Goal: Information Seeking & Learning: Learn about a topic

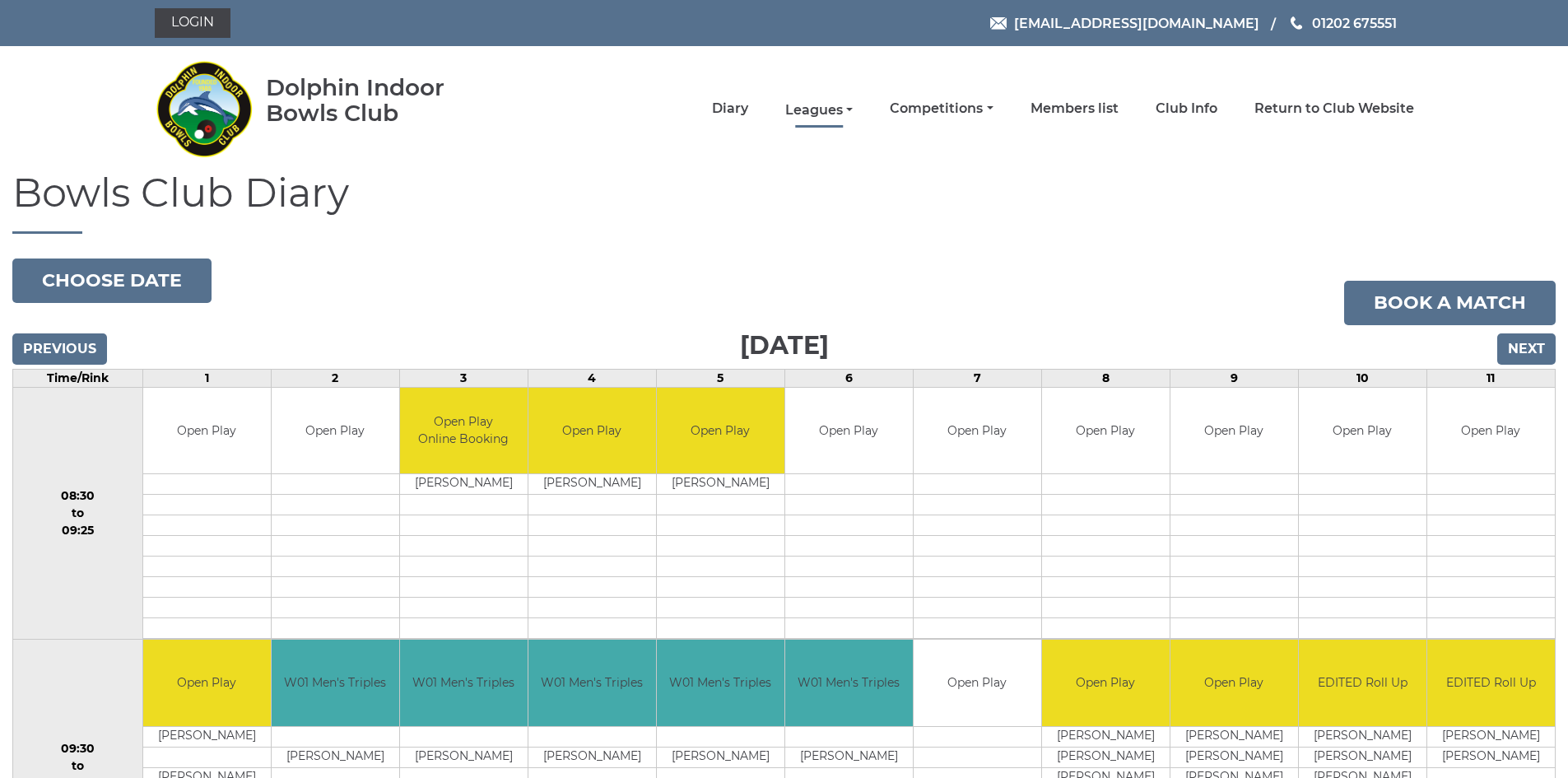
click at [821, 106] on link "Leagues" at bounding box center [819, 110] width 68 height 18
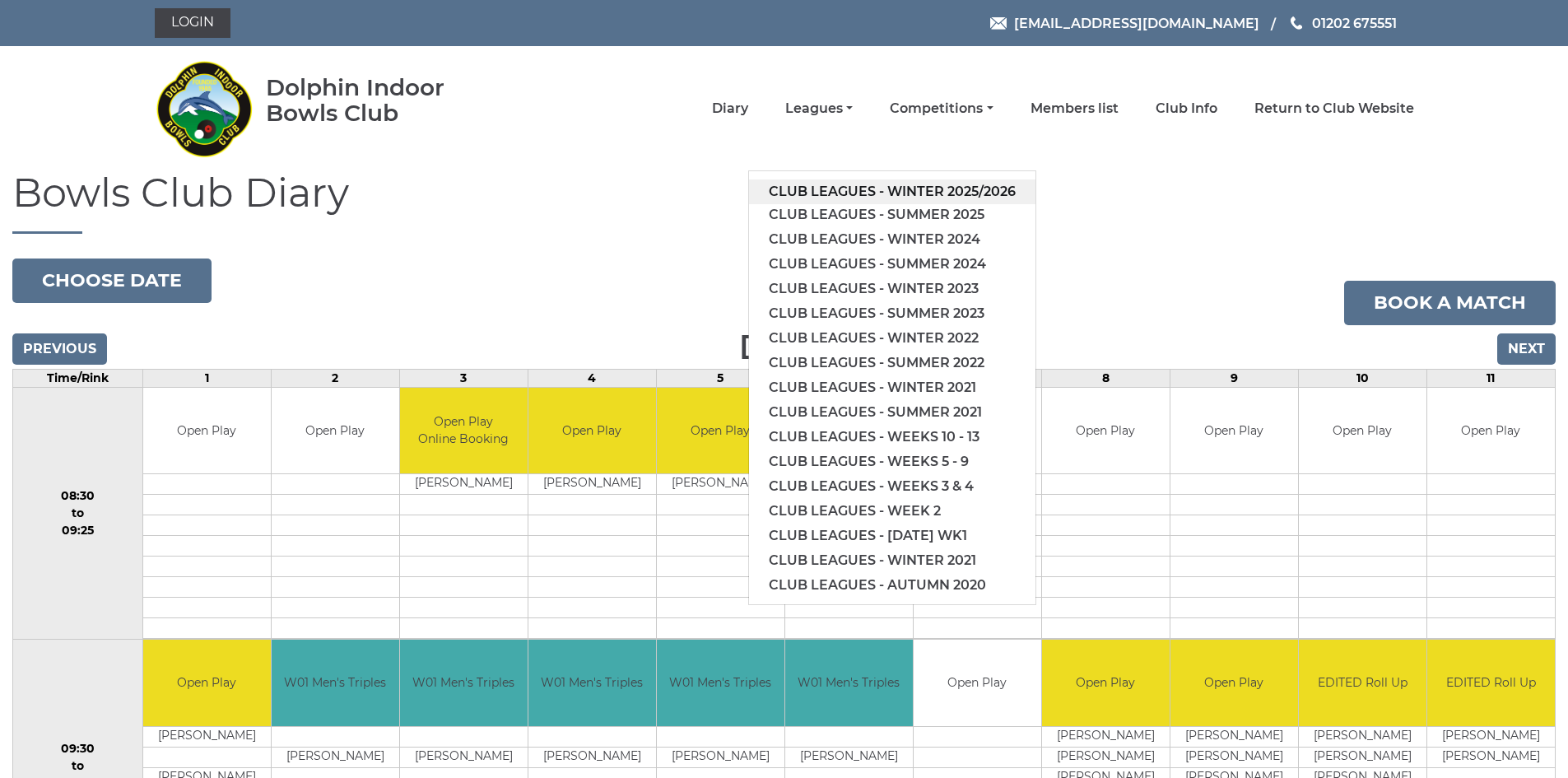
click at [903, 190] on link "Club leagues - Winter 2025/2026" at bounding box center [892, 191] width 286 height 25
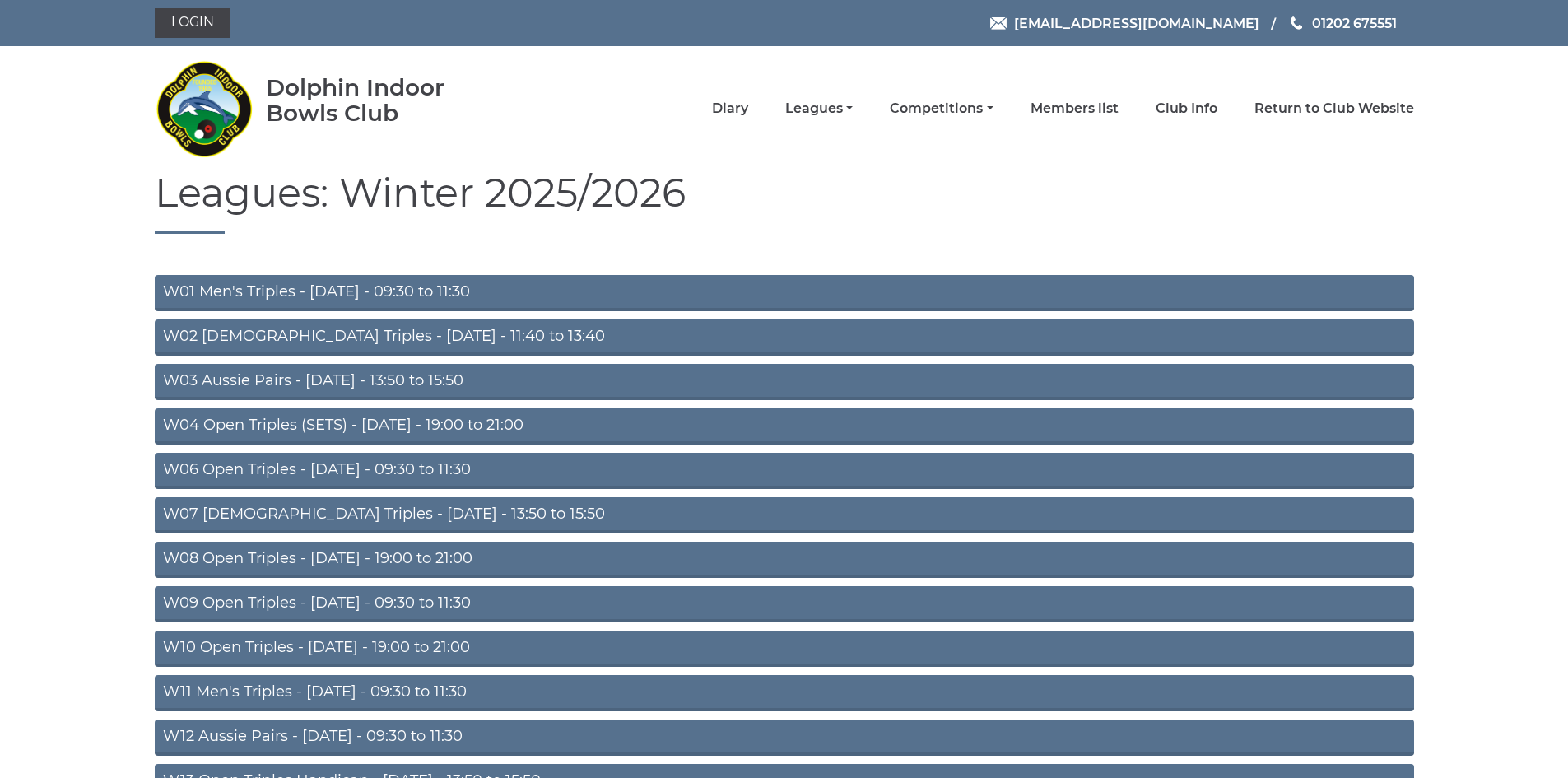
click at [400, 425] on link "W04 Open Triples (SETS) - Monday - 19:00 to 21:00" at bounding box center [784, 426] width 1259 height 36
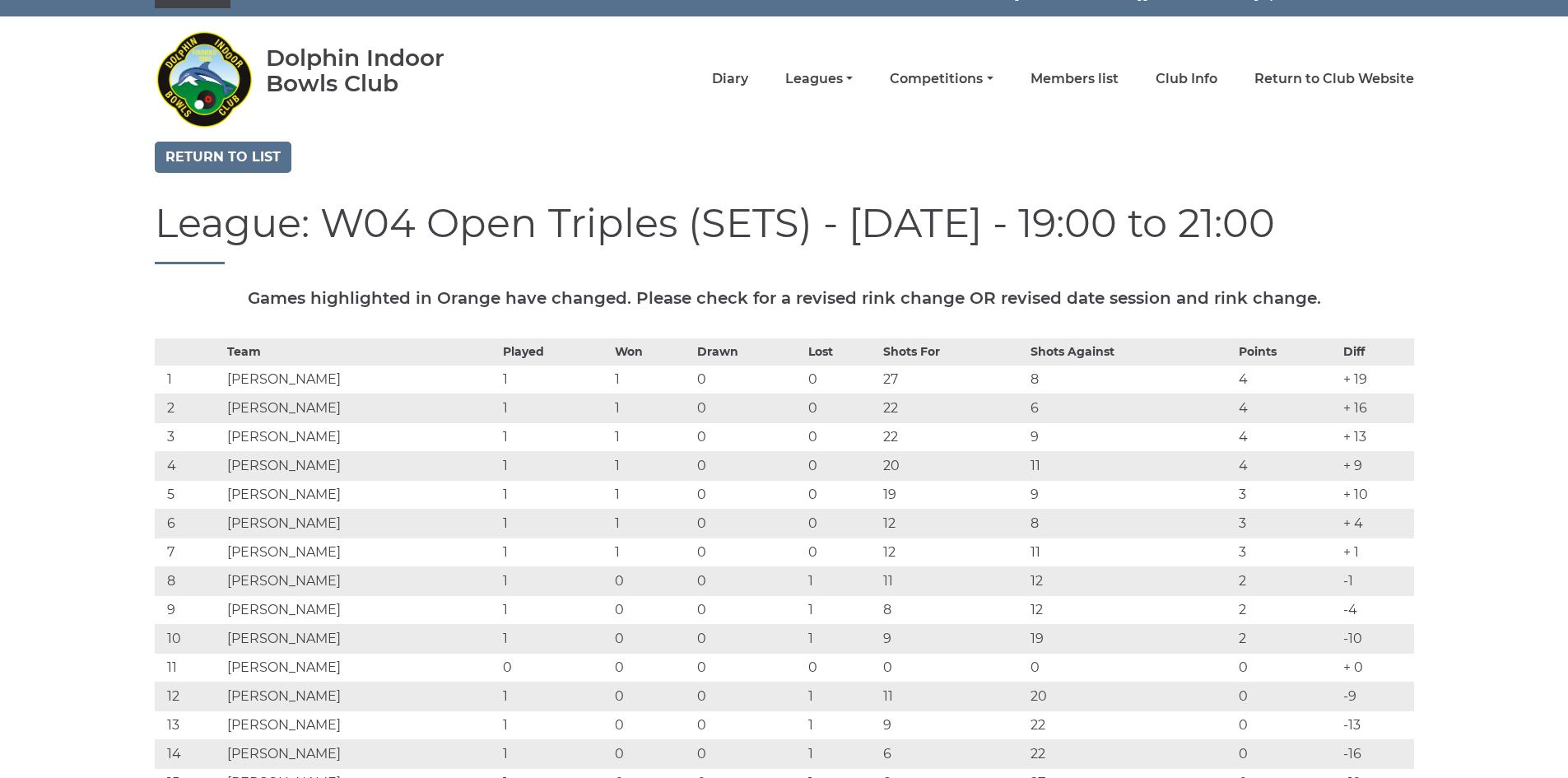
scroll to position [82, 0]
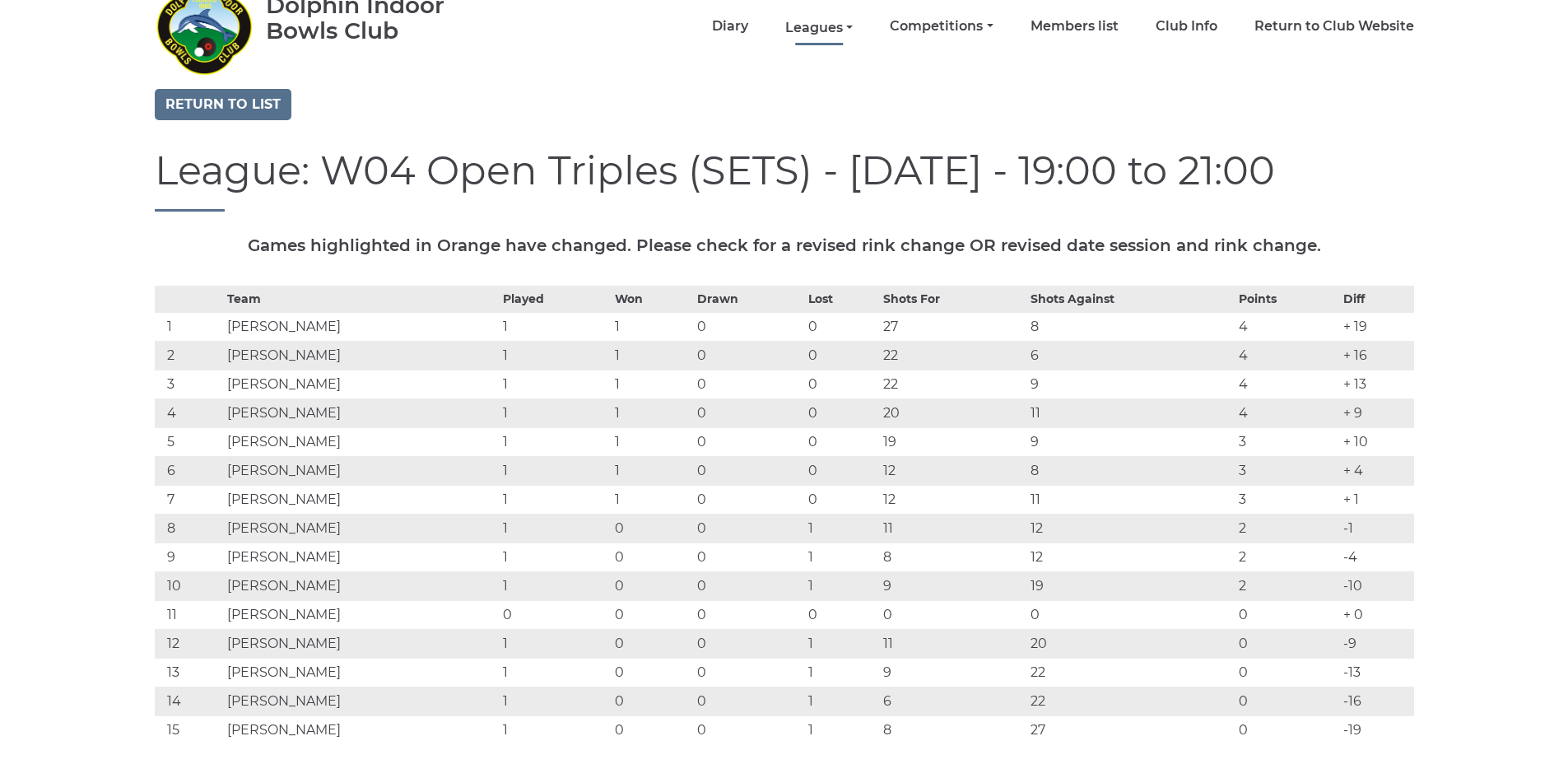
click at [813, 29] on link "Leagues" at bounding box center [819, 27] width 68 height 18
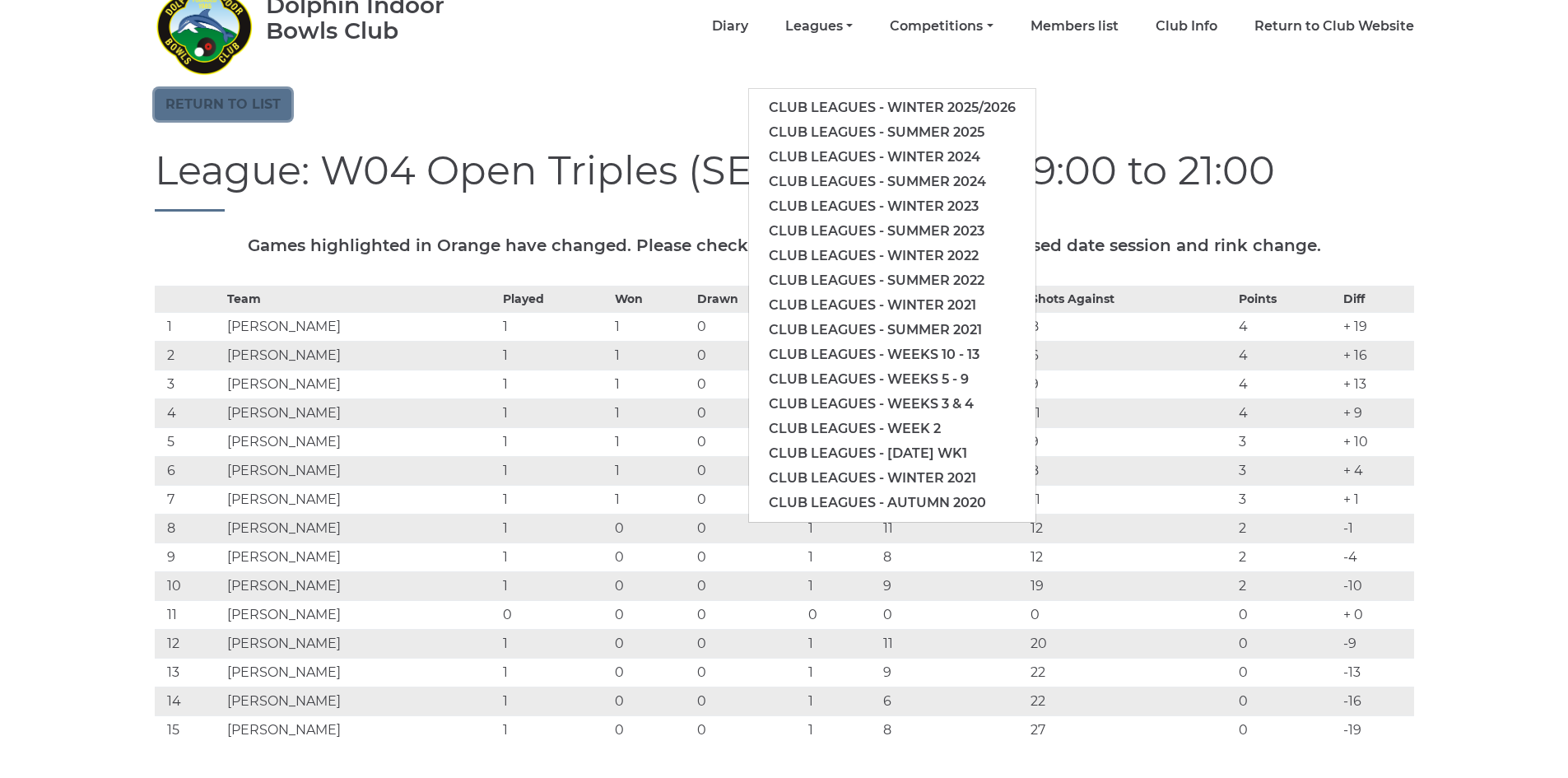
click at [249, 106] on link "Return to list" at bounding box center [222, 105] width 136 height 31
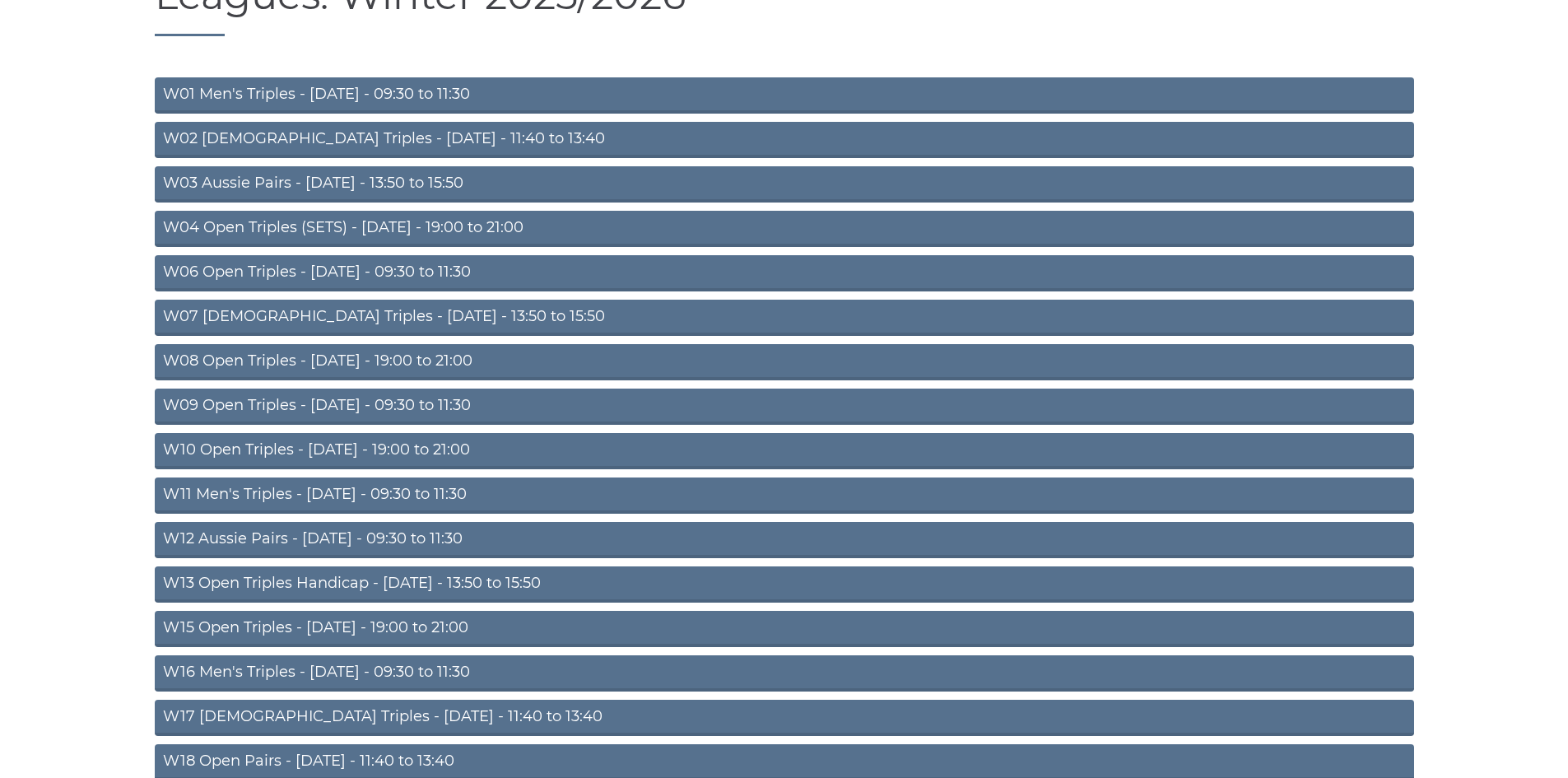
scroll to position [247, 0]
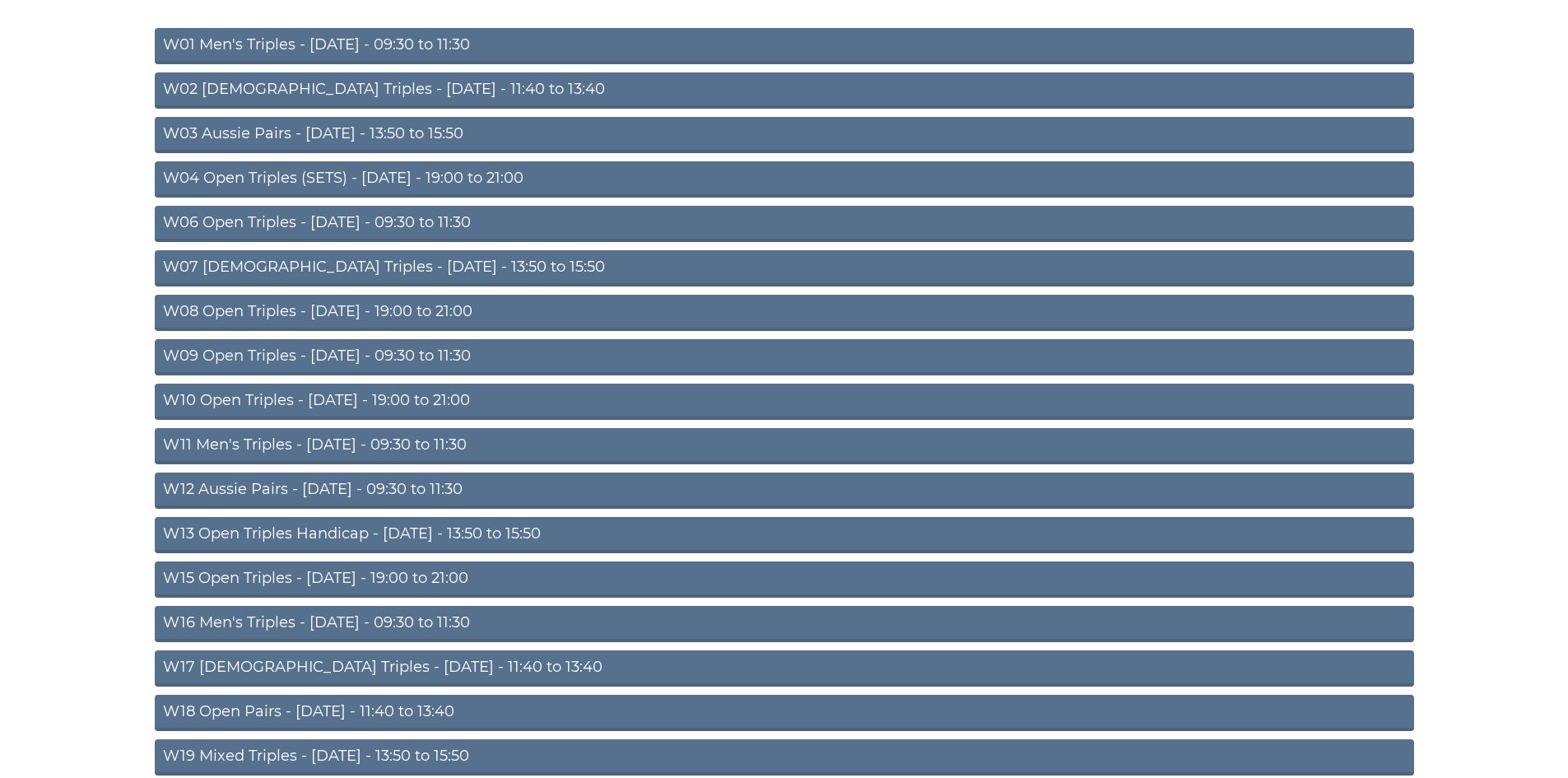
click at [381, 442] on link "W11 Men's Triples - [DATE] - 09:30 to 11:30" at bounding box center [784, 446] width 1259 height 36
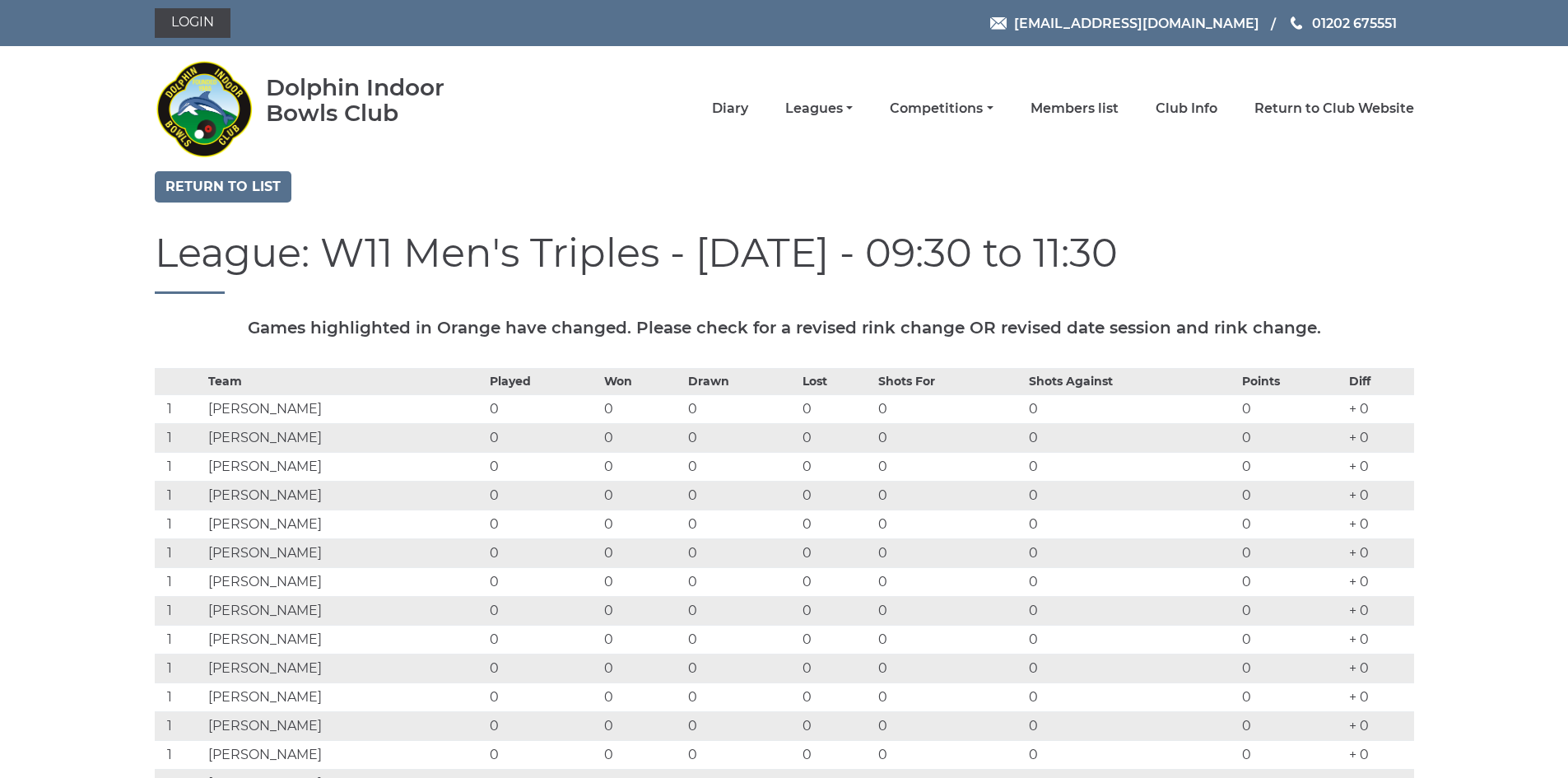
scroll to position [82, 0]
